Goal: Register for event/course

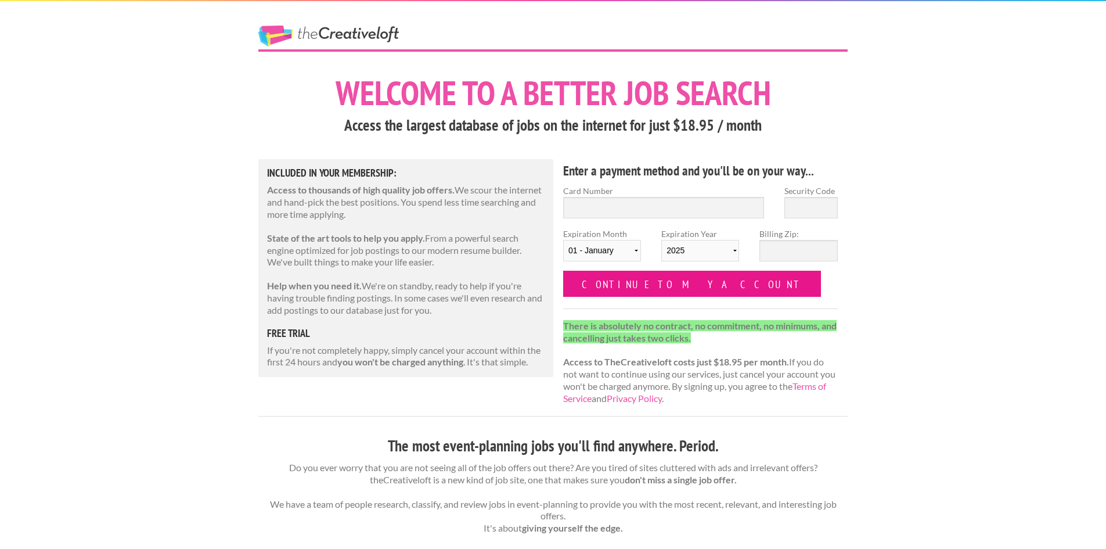
click at [657, 286] on input "Continue to my account" at bounding box center [692, 284] width 258 height 26
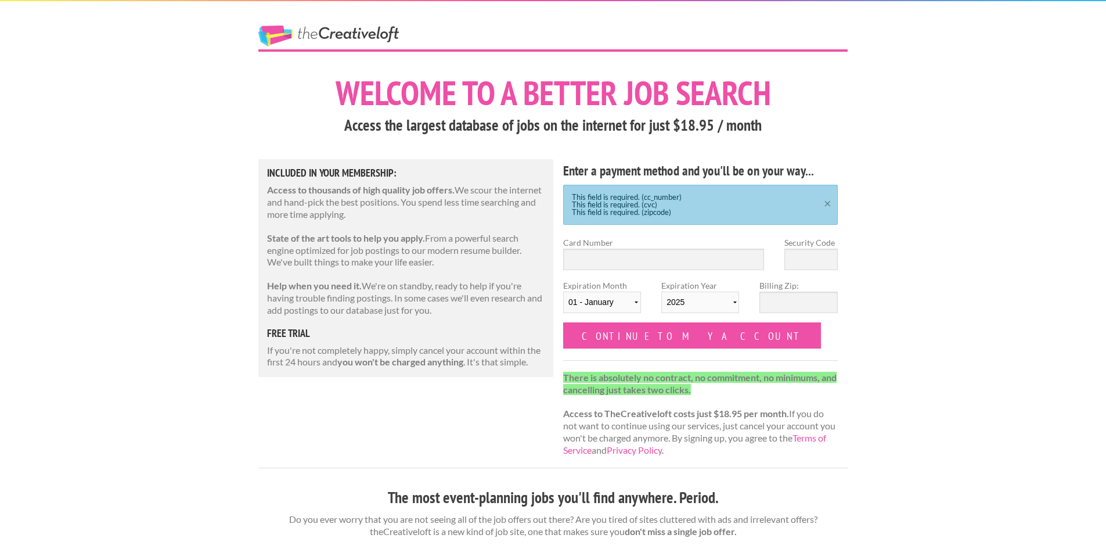
click at [828, 204] on link "×" at bounding box center [828, 202] width 15 height 8
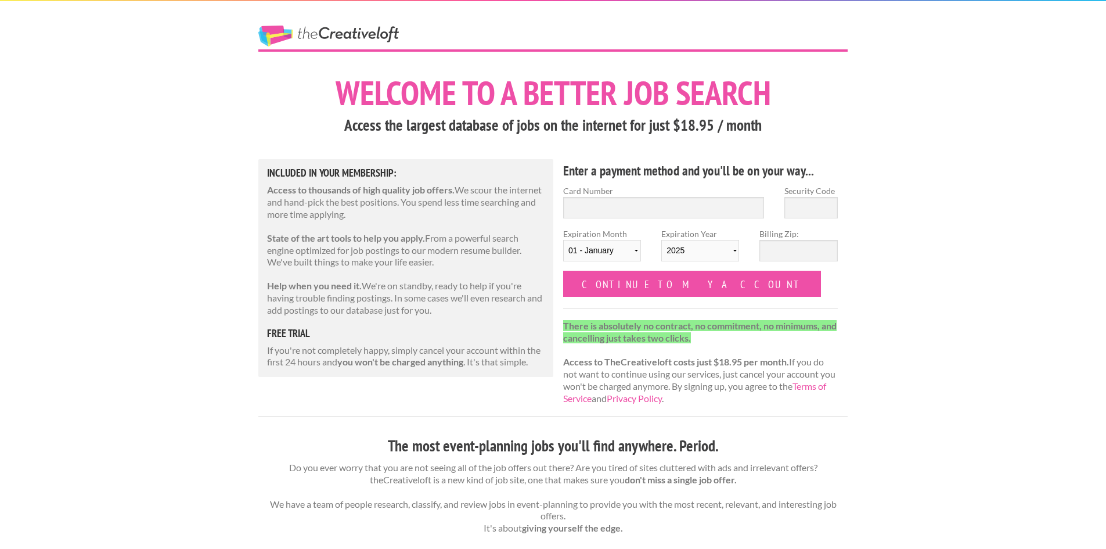
drag, startPoint x: 878, startPoint y: 214, endPoint x: 886, endPoint y: 219, distance: 9.4
